Goal: Transaction & Acquisition: Download file/media

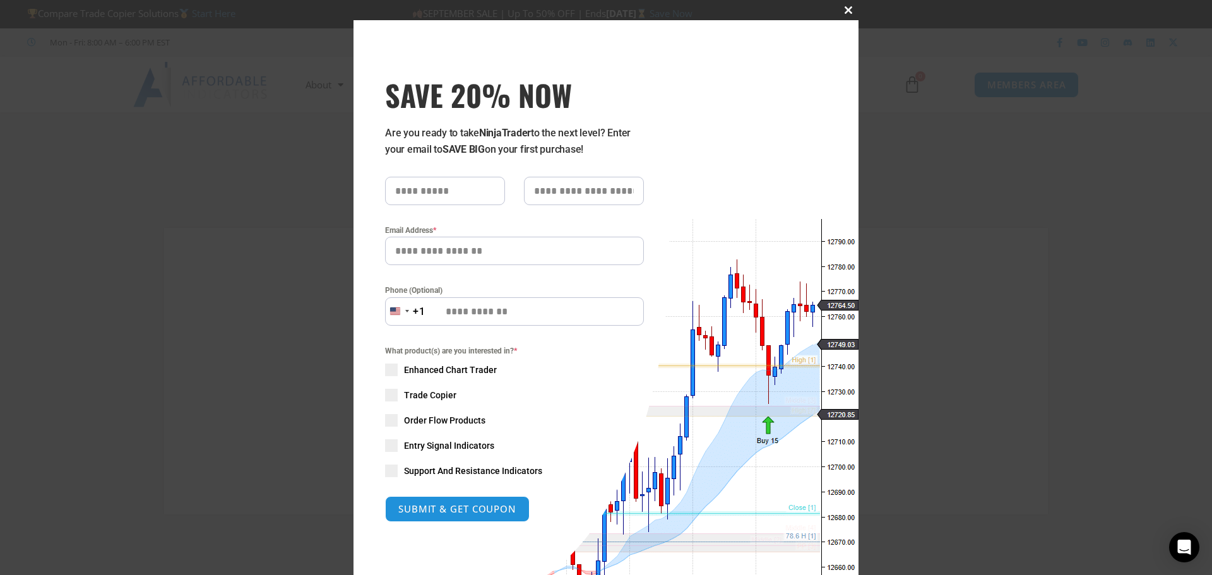
click at [844, 9] on span "SAVE 20% NOW popup" at bounding box center [848, 10] width 20 height 8
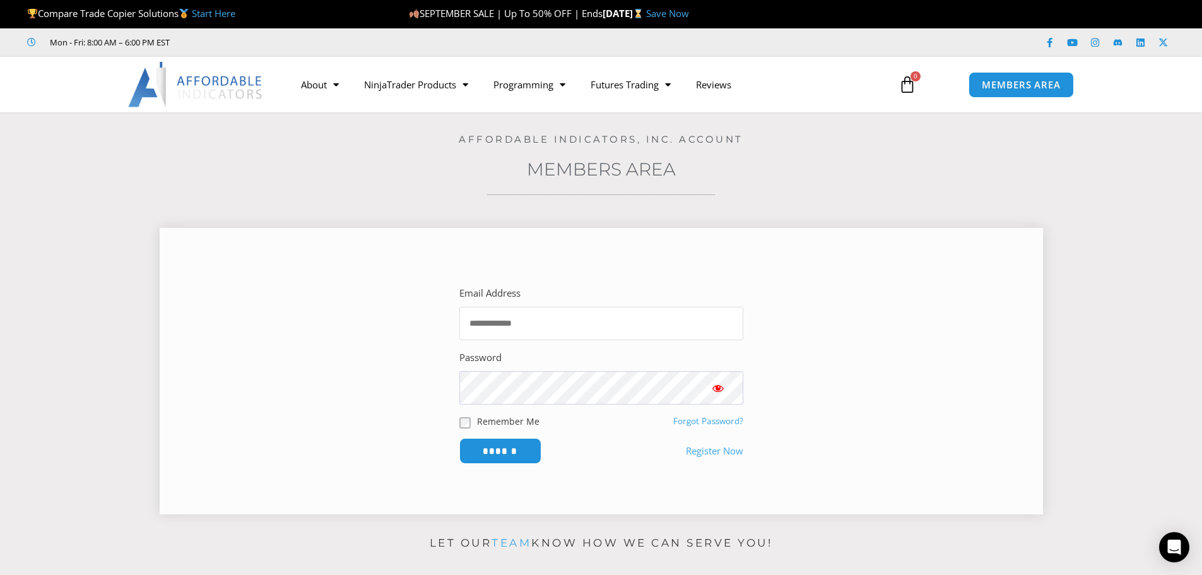
click at [567, 331] on input "Email Address" at bounding box center [602, 323] width 284 height 33
type input "**********"
click at [1088, 227] on section "**********" at bounding box center [601, 366] width 1139 height 315
click at [1024, 83] on span "MEMBERS AREA" at bounding box center [1021, 85] width 86 height 11
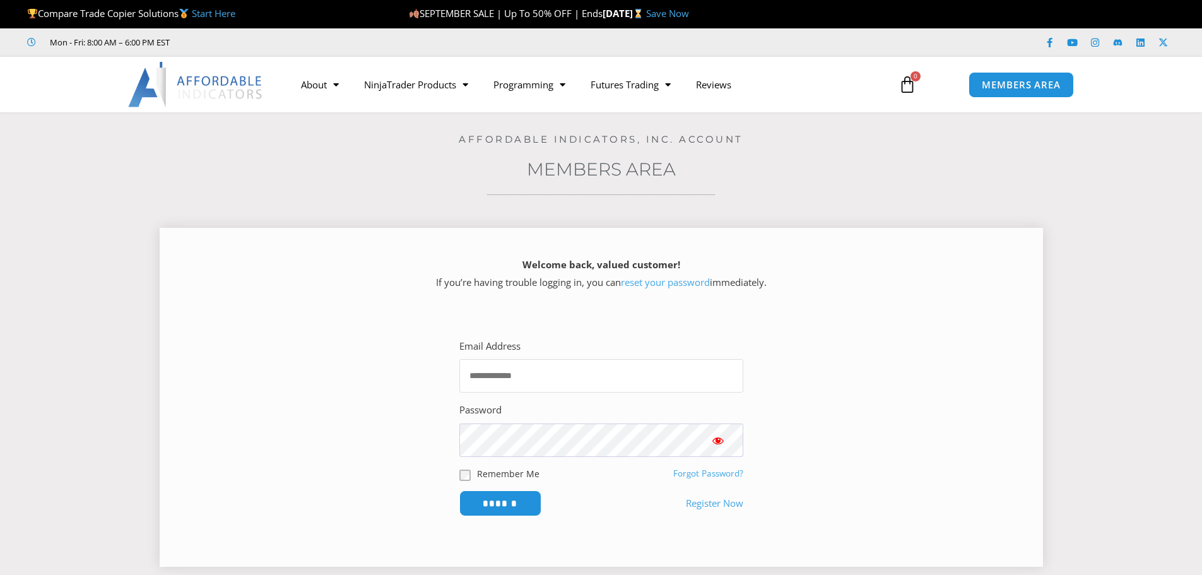
click at [532, 374] on input "Email Address" at bounding box center [602, 375] width 284 height 33
click at [536, 382] on input "Email Address" at bounding box center [602, 375] width 284 height 33
type input "**********"
click at [712, 473] on link "Forgot Password?" at bounding box center [708, 473] width 70 height 11
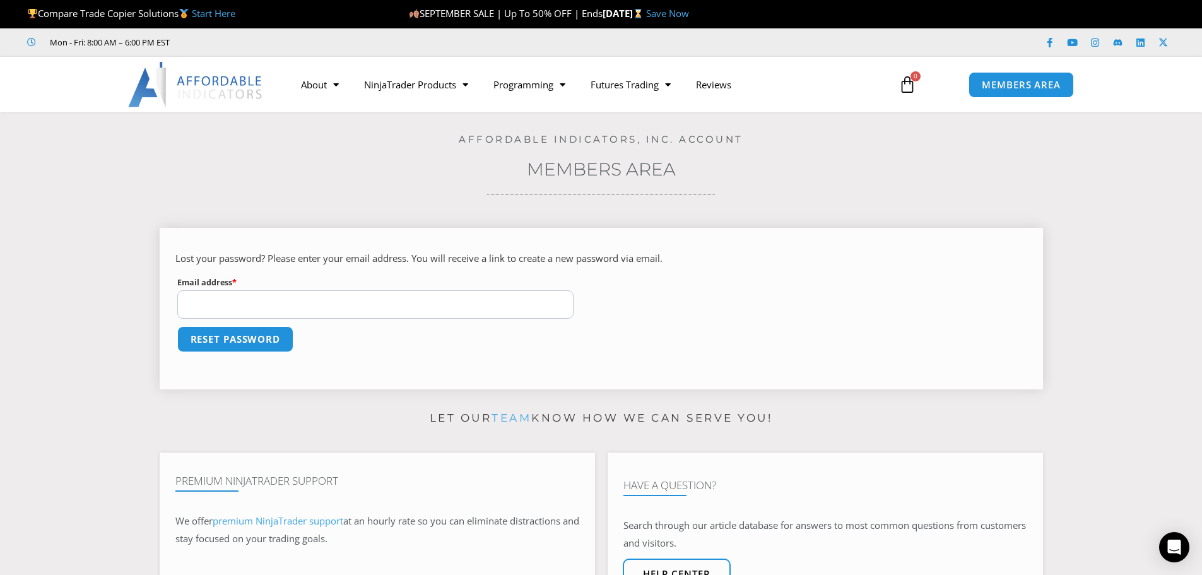
click at [340, 295] on input "Email address * Required" at bounding box center [375, 304] width 397 height 28
type input "**********"
click at [269, 341] on button "Reset password" at bounding box center [235, 339] width 122 height 27
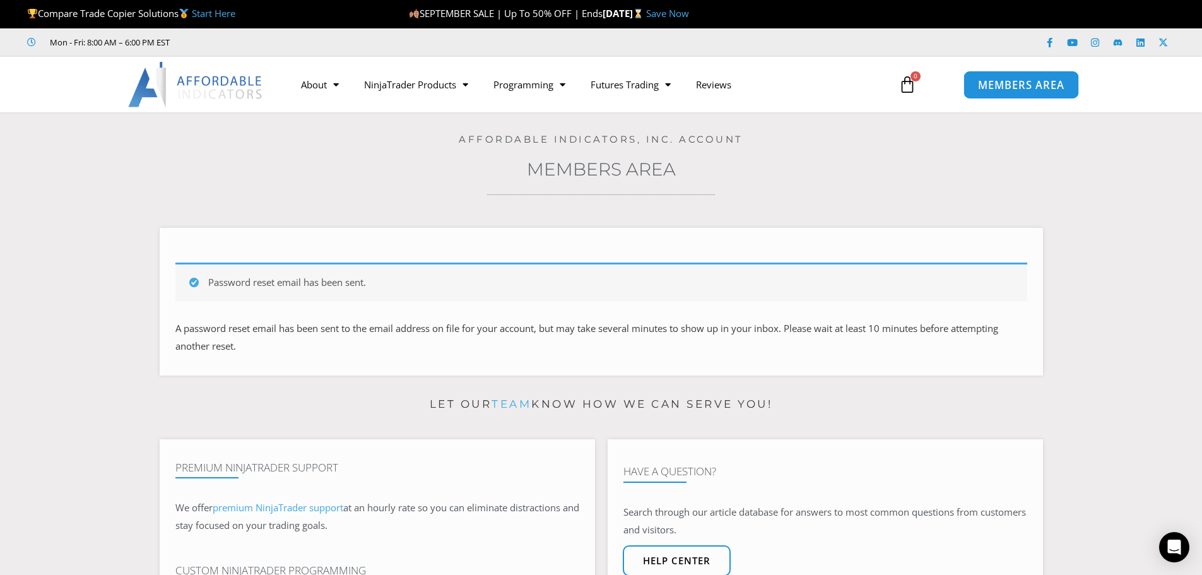
click at [1015, 85] on span "MEMBERS AREA" at bounding box center [1021, 85] width 86 height 11
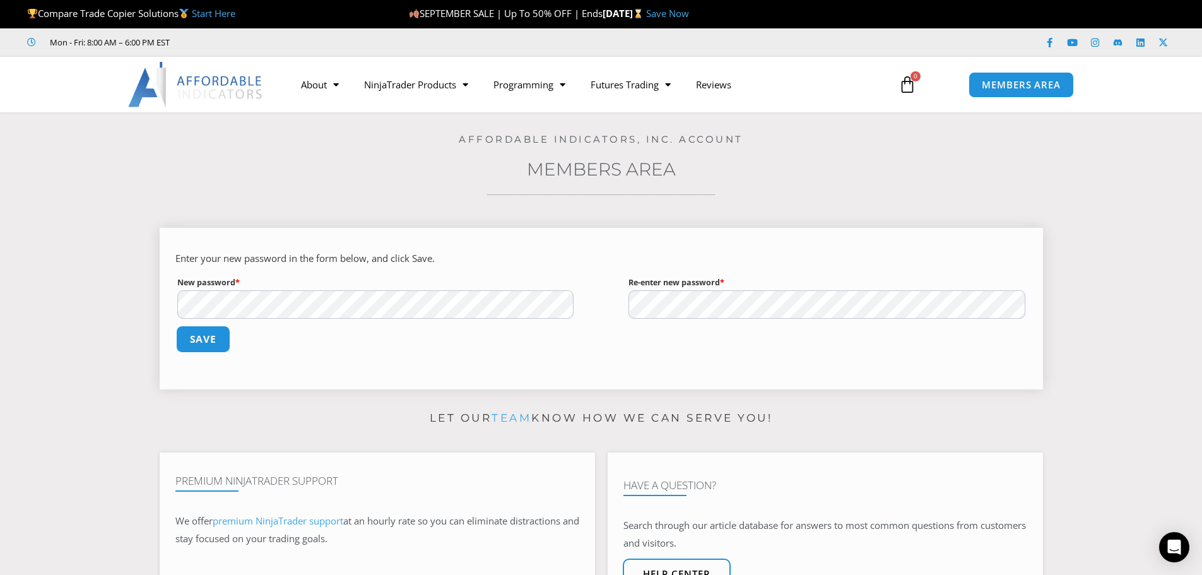
click at [210, 334] on button "Save" at bounding box center [202, 339] width 54 height 27
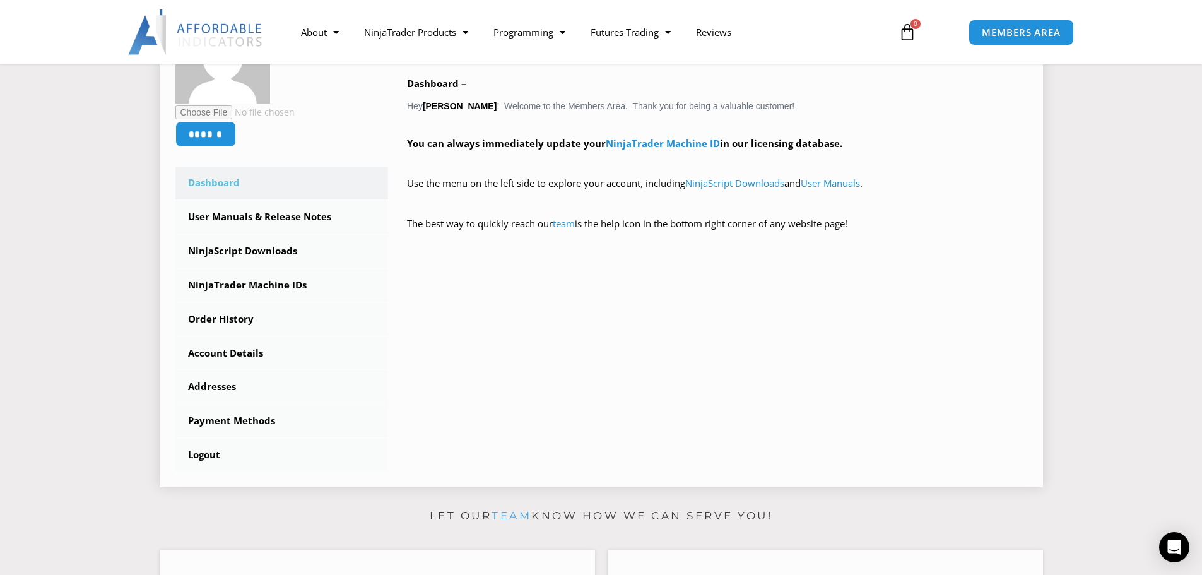
scroll to position [253, 0]
click at [263, 253] on link "NinjaScript Downloads" at bounding box center [281, 251] width 213 height 33
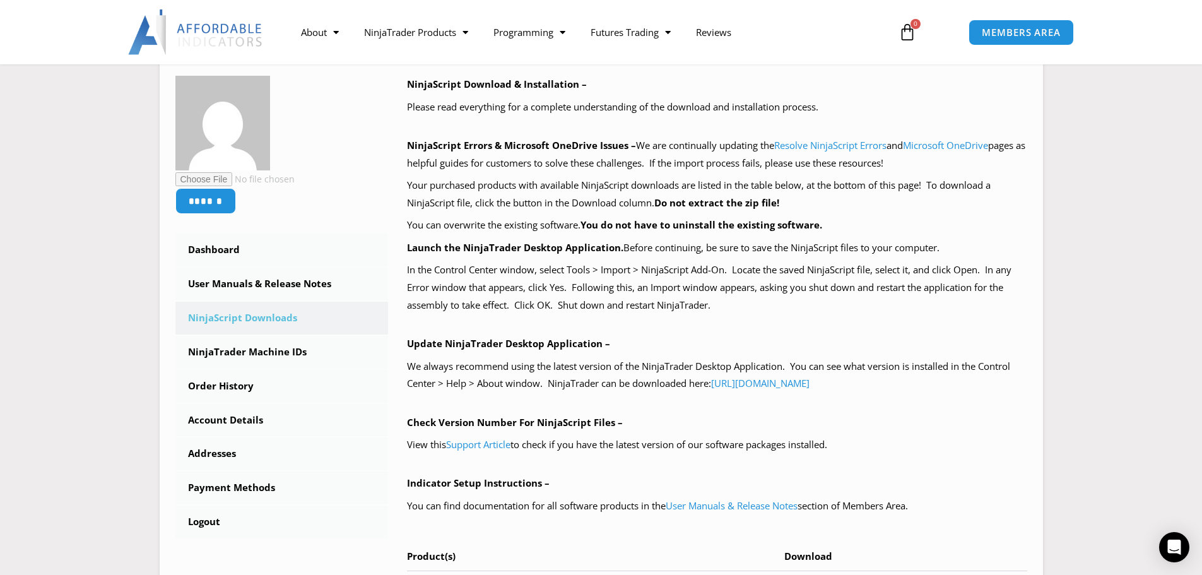
scroll to position [188, 0]
click at [783, 384] on link "https://account.ninjatrader.com/download" at bounding box center [760, 382] width 98 height 13
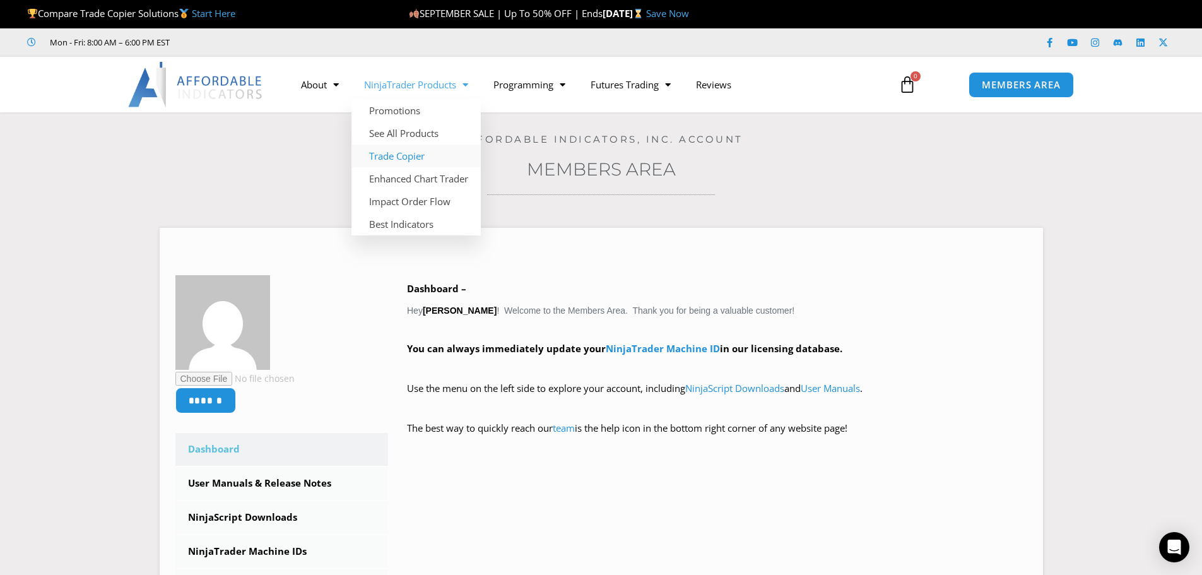
click at [407, 151] on link "Trade Copier" at bounding box center [416, 156] width 129 height 23
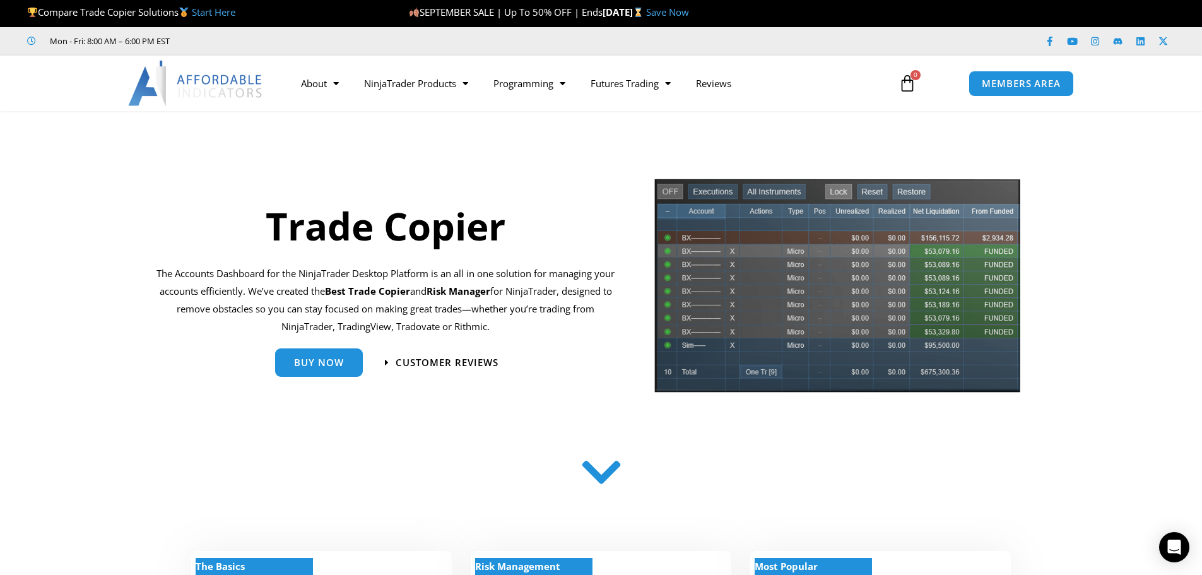
scroll to position [1, 0]
click at [1043, 91] on link "MEMBERS AREA" at bounding box center [1022, 83] width 116 height 28
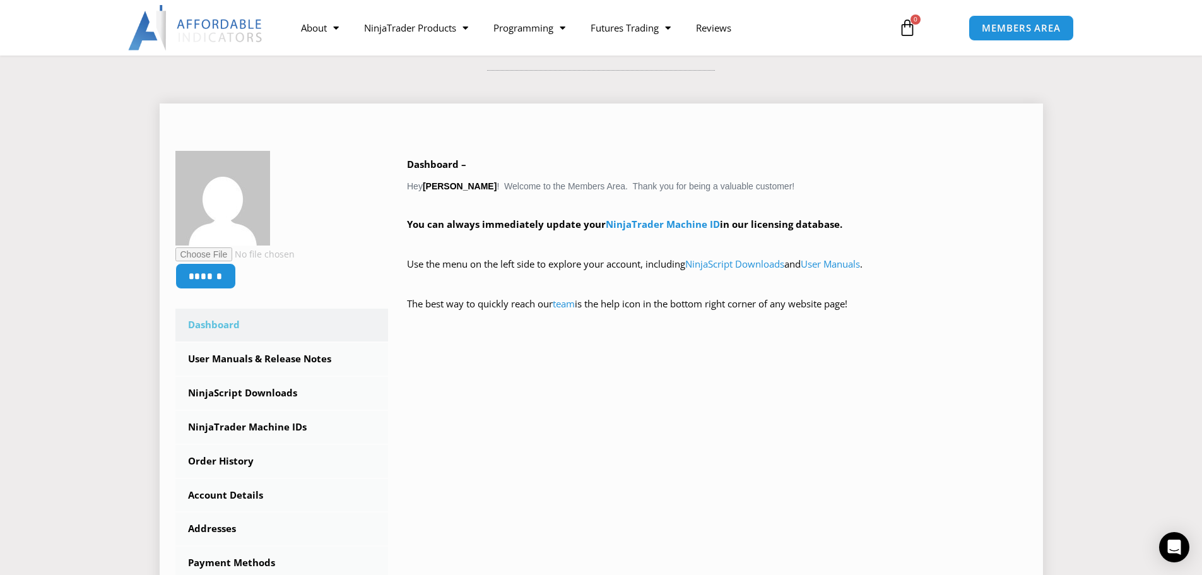
scroll to position [125, 0]
click at [261, 392] on link "NinjaScript Downloads" at bounding box center [281, 392] width 213 height 33
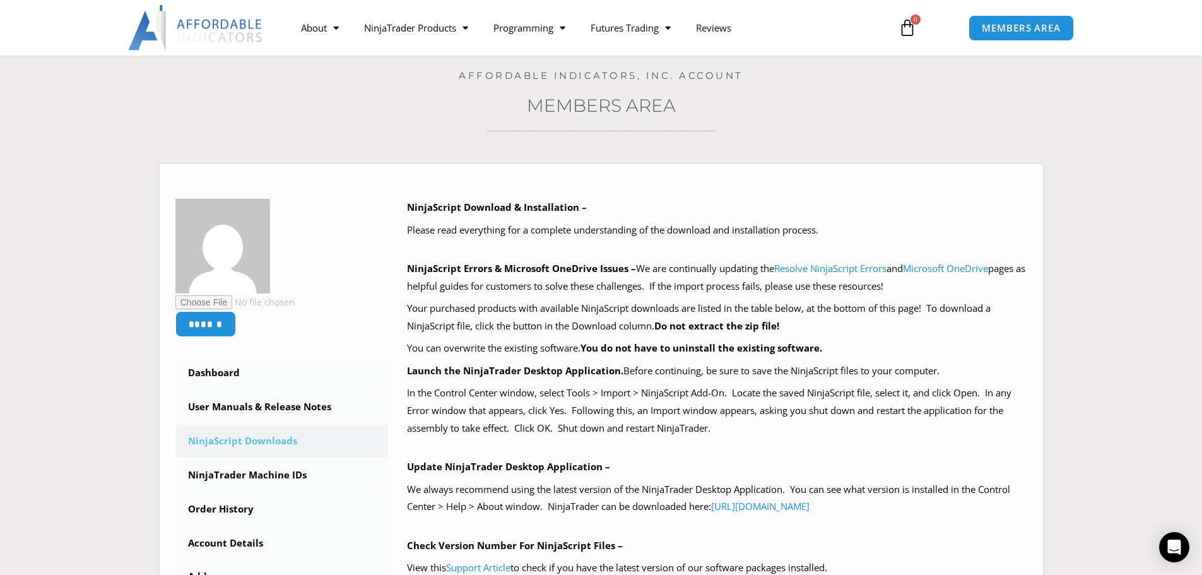
scroll to position [63, 0]
click at [288, 403] on link "User Manuals & Release Notes" at bounding box center [281, 407] width 213 height 33
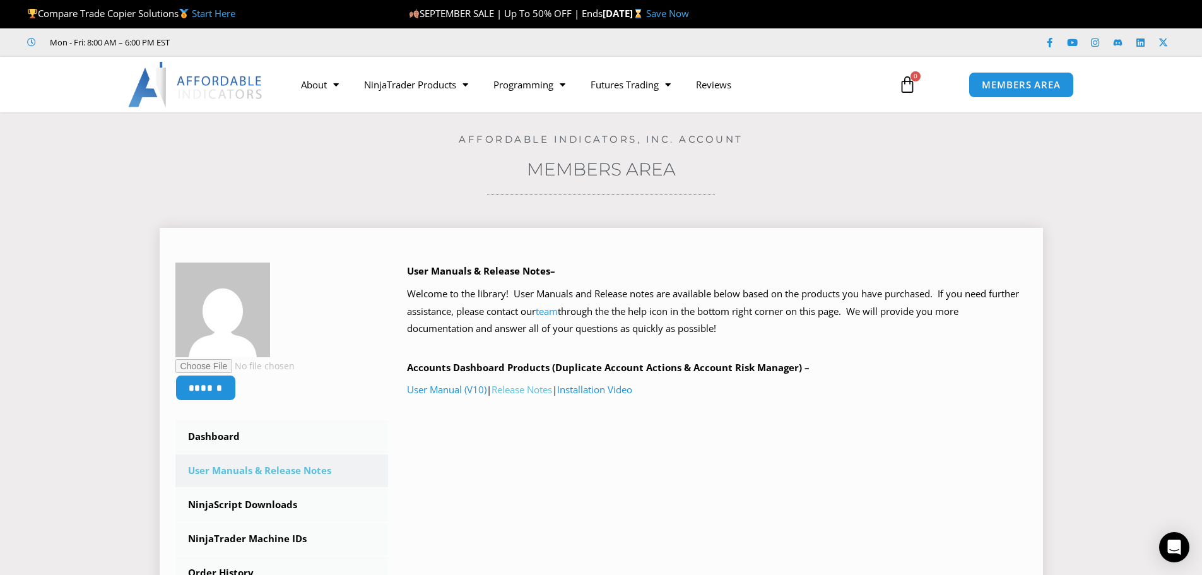
click at [526, 388] on link "Release Notes" at bounding box center [522, 389] width 61 height 13
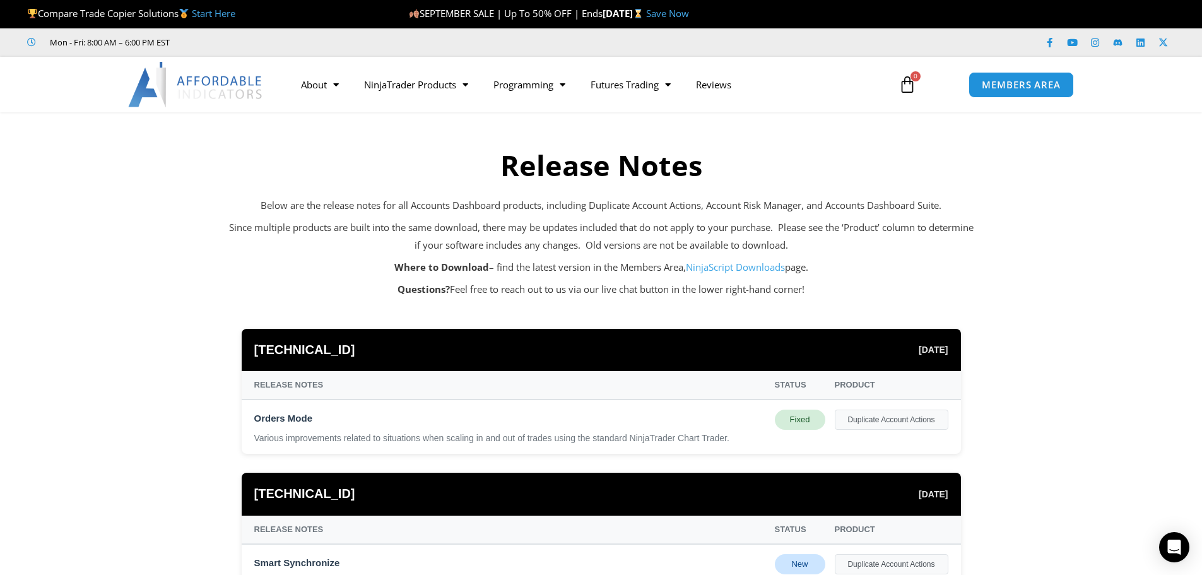
click at [725, 267] on link "NinjaScript Downloads" at bounding box center [735, 267] width 99 height 13
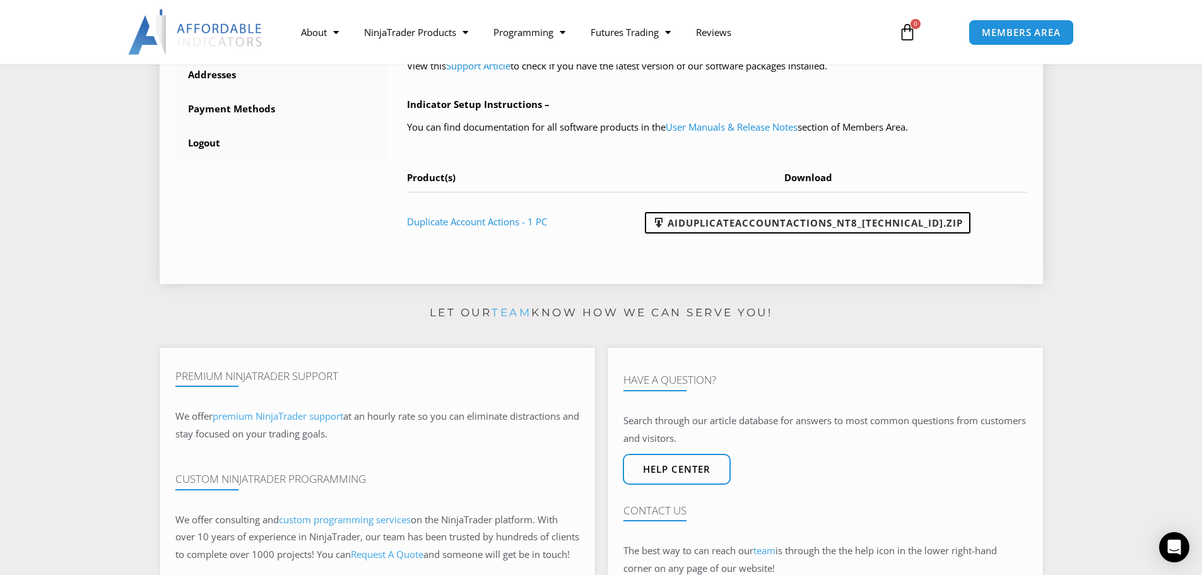
scroll to position [566, 0]
click at [756, 221] on link "AIDuplicateAccountActions_NT8_[TECHNICAL_ID].zip" at bounding box center [808, 221] width 326 height 21
click at [729, 126] on link "User Manuals & Release Notes" at bounding box center [732, 126] width 132 height 13
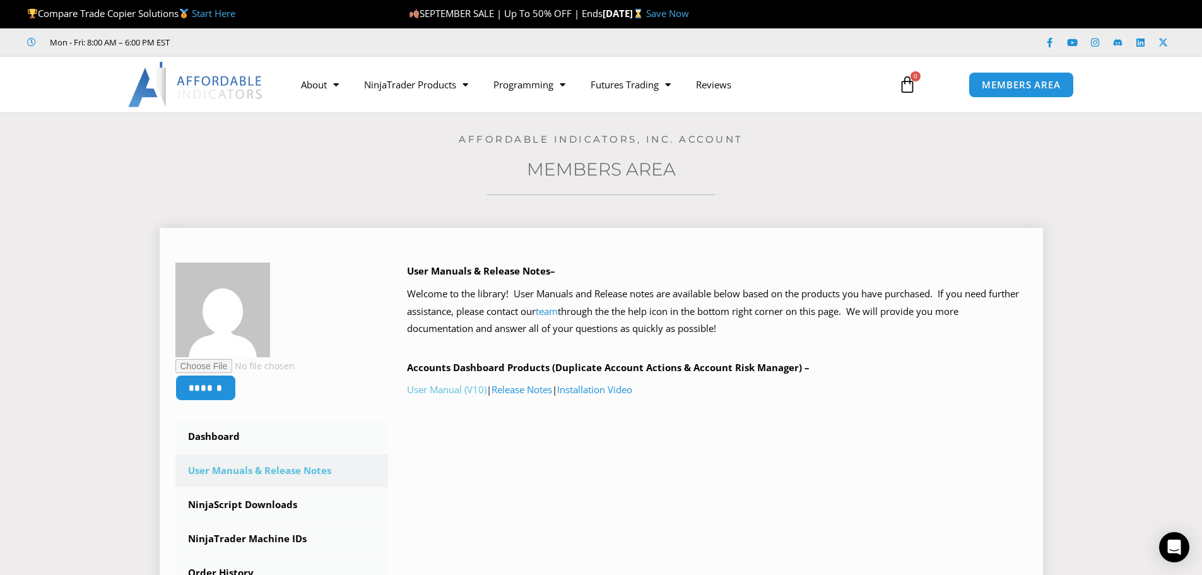
click at [436, 388] on link "User Manual (V10)" at bounding box center [447, 389] width 80 height 13
click at [531, 387] on link "Release Notes" at bounding box center [522, 389] width 61 height 13
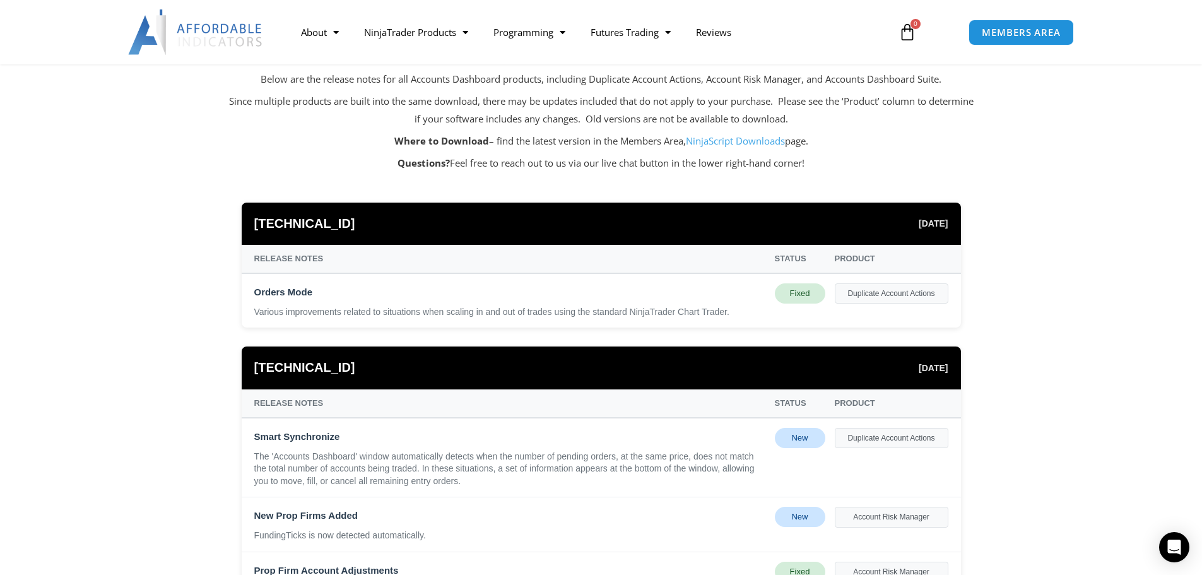
scroll to position [189, 0]
